Goal: Transaction & Acquisition: Download file/media

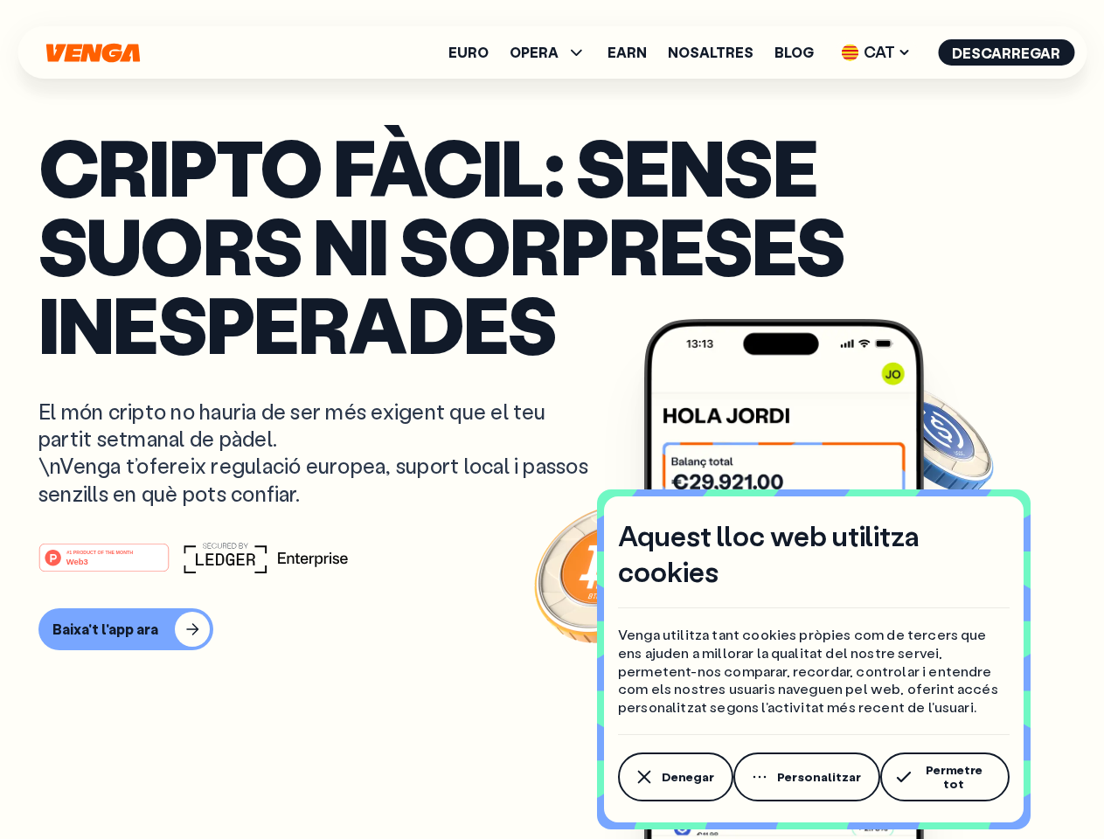
click at [551, 419] on p "El món cripto no hauria de ser més exigent que el teu partit setmanal de pàdel.…" at bounding box center [314, 452] width 552 height 109
click at [674, 780] on span "Denegar" at bounding box center [687, 777] width 52 height 14
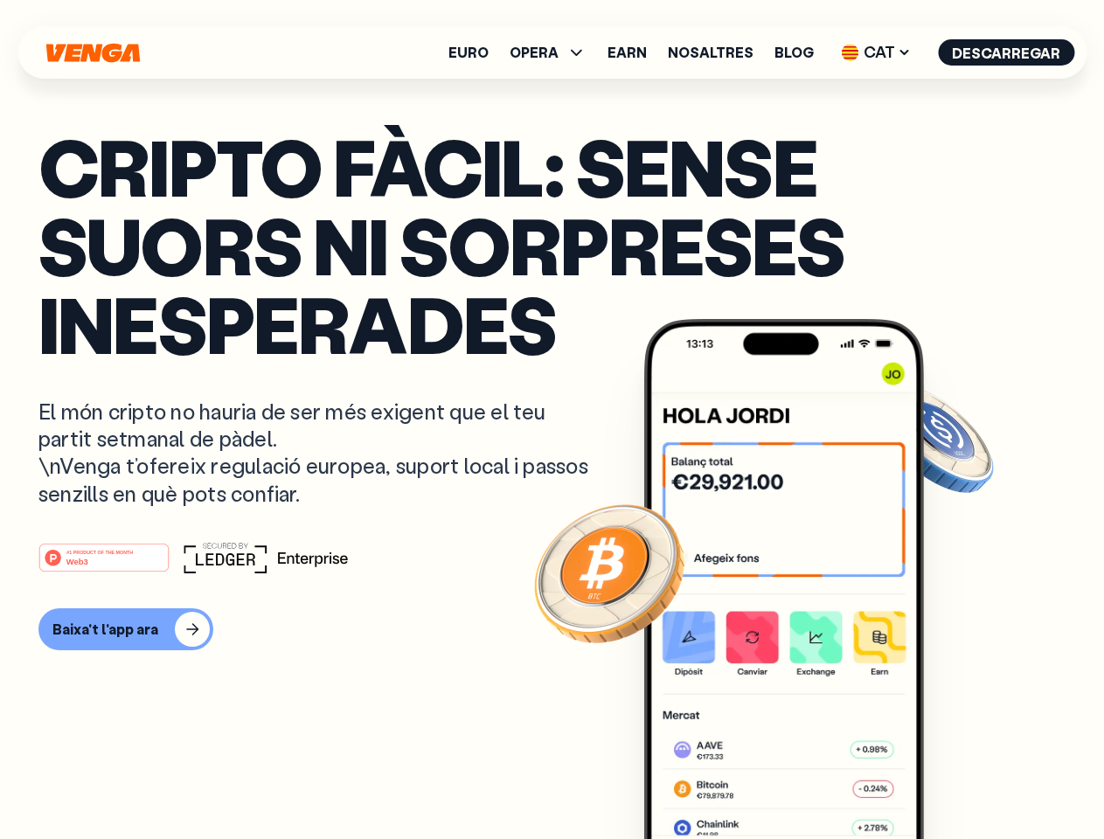
click at [804, 780] on img at bounding box center [784, 611] width 280 height 585
click at [944, 780] on article "Cripto fàcil: sense suors ni sorpreses inesperades El món cripto no hauria de s…" at bounding box center [551, 454] width 1027 height 655
click at [558, 52] on span "OPERA" at bounding box center [533, 52] width 49 height 14
click at [880, 52] on span "CAT" at bounding box center [875, 52] width 82 height 28
click at [1007, 52] on button "Descarregar" at bounding box center [1006, 52] width 136 height 26
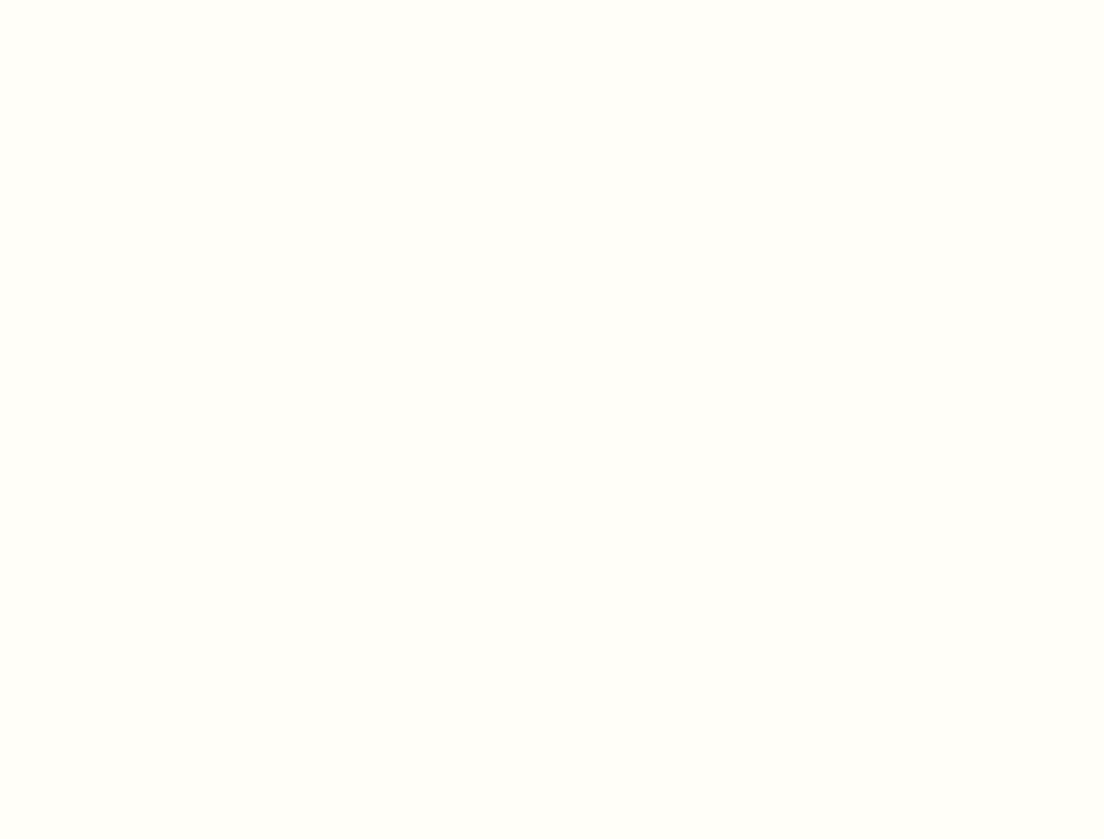
click at [126, 0] on html "Aquest lloc web utilitza cookies Venga utilitza tant cookies pròpies com de ter…" at bounding box center [552, 0] width 1104 height 0
click at [101, 0] on html "Aquest lloc web utilitza cookies Venga utilitza tant cookies pròpies com de ter…" at bounding box center [552, 0] width 1104 height 0
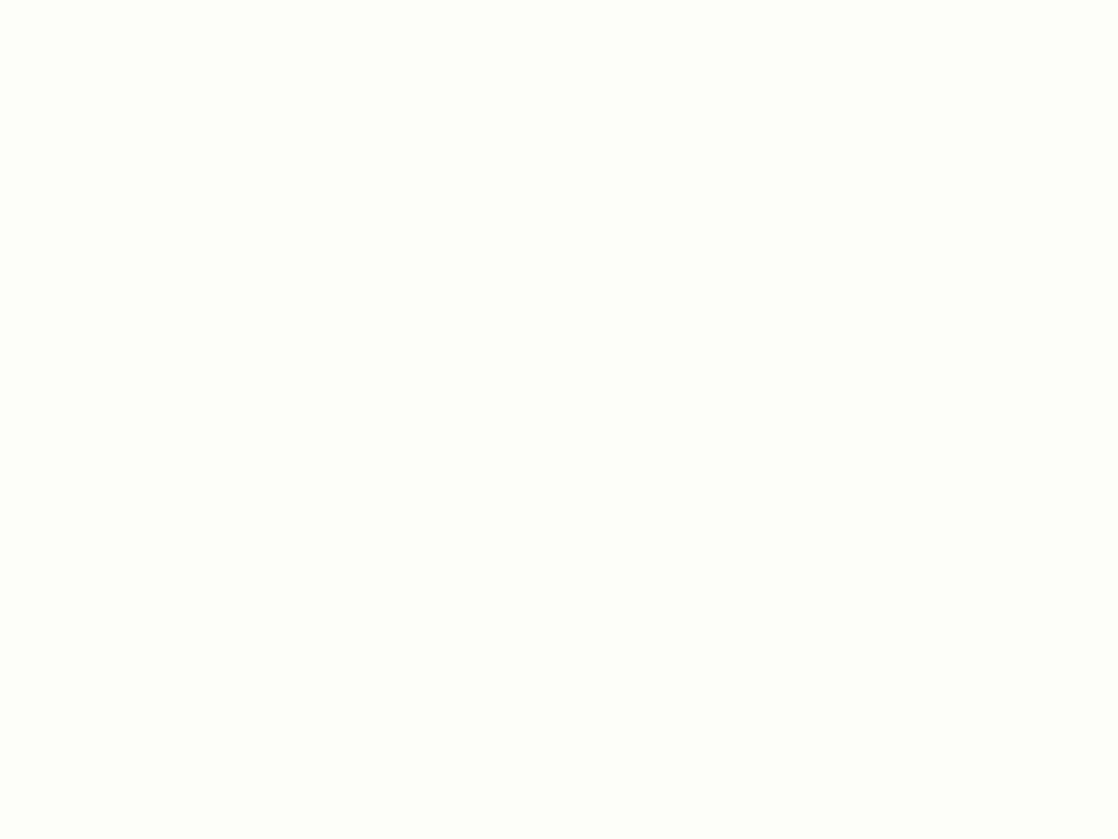
click at [101, 0] on html "Aquest lloc web utilitza cookies Venga utilitza tant cookies pròpies com de ter…" at bounding box center [559, 0] width 1118 height 0
